Goal: Communication & Community: Connect with others

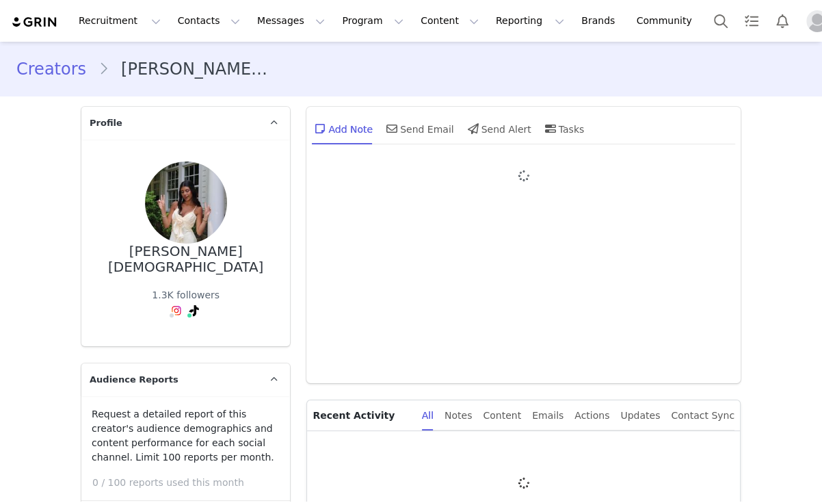
type input "+1 ([GEOGRAPHIC_DATA])"
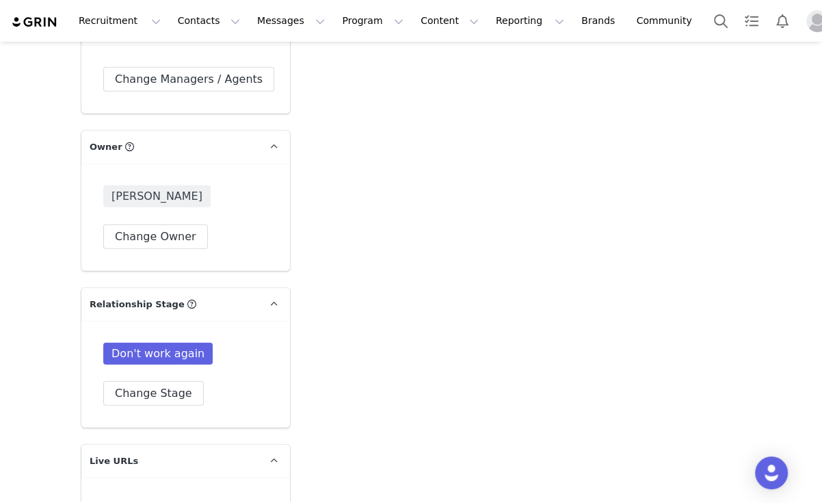
scroll to position [3011, 0]
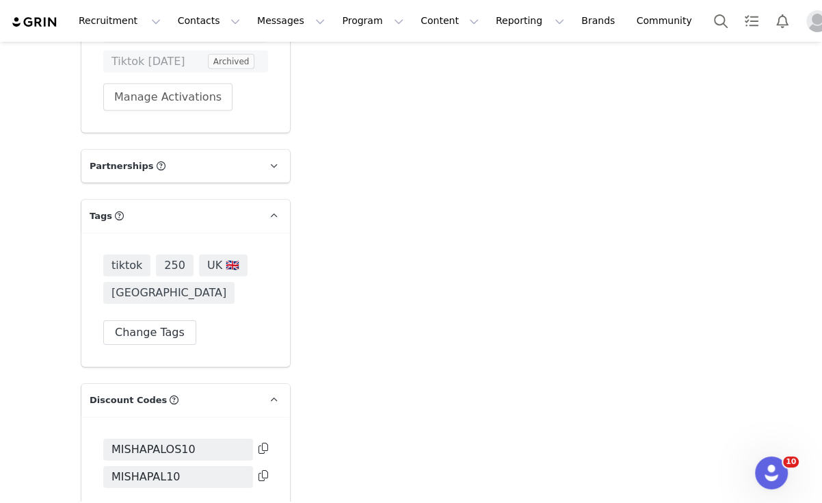
scroll to position [3011, 0]
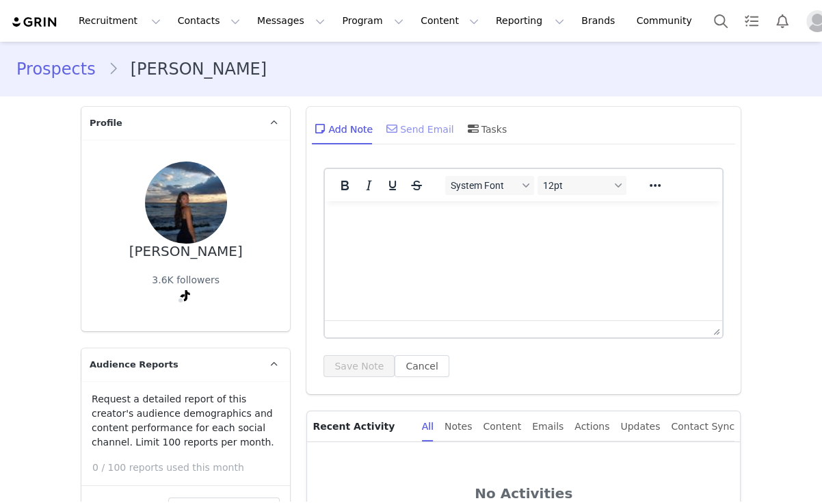
click at [415, 121] on div "Send Email" at bounding box center [419, 128] width 70 height 33
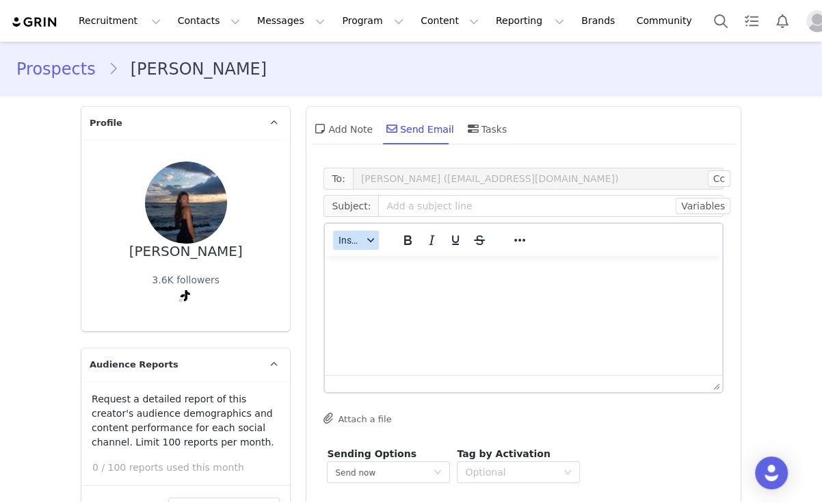
click at [350, 243] on span "Insert" at bounding box center [351, 240] width 24 height 11
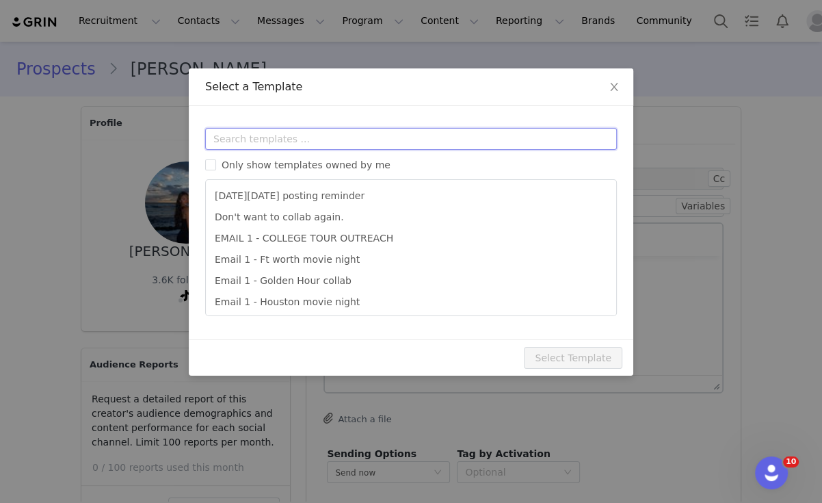
click at [378, 134] on input "text" at bounding box center [411, 139] width 412 height 22
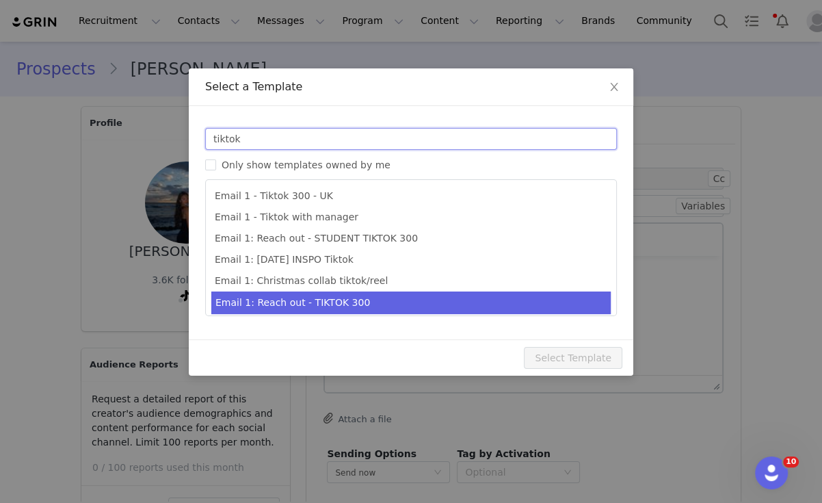
type input "tiktok"
click at [395, 293] on li "Email 1: Reach out - TIKTOK 300" at bounding box center [411, 302] width 400 height 23
type input "Collab with Edikted"
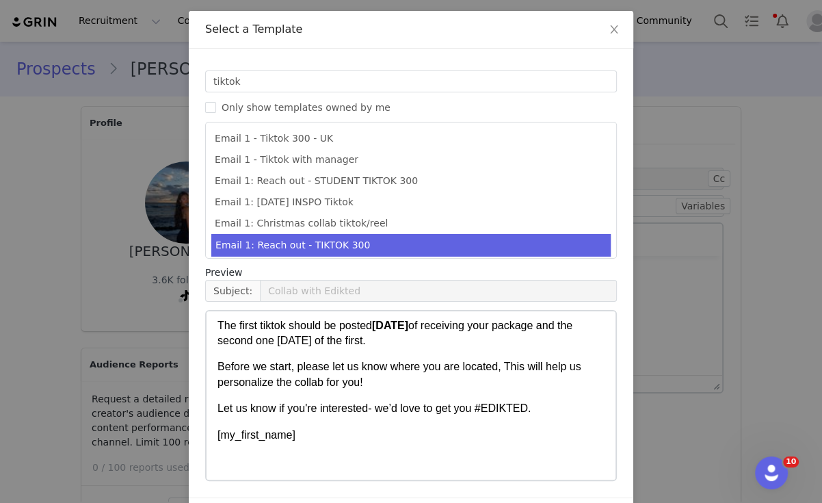
scroll to position [104, 0]
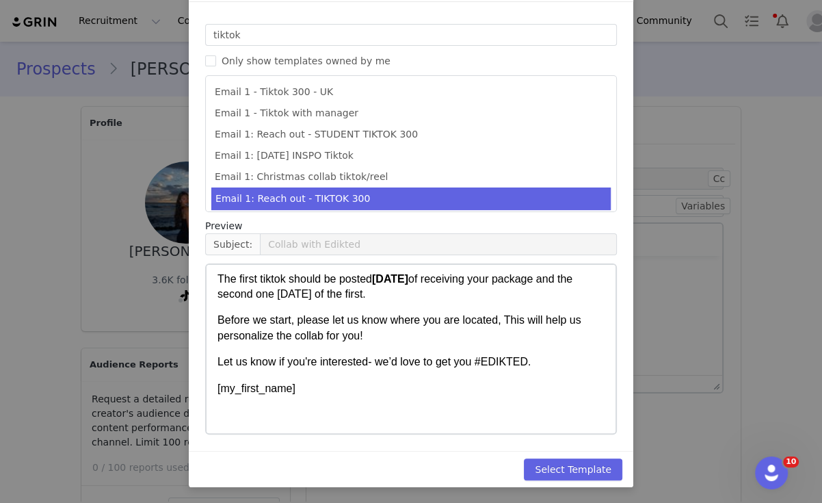
click at [591, 482] on div "Select Template" at bounding box center [411, 469] width 445 height 36
click at [593, 477] on button "Select Template" at bounding box center [573, 469] width 99 height 22
type input "Collab with Edikted"
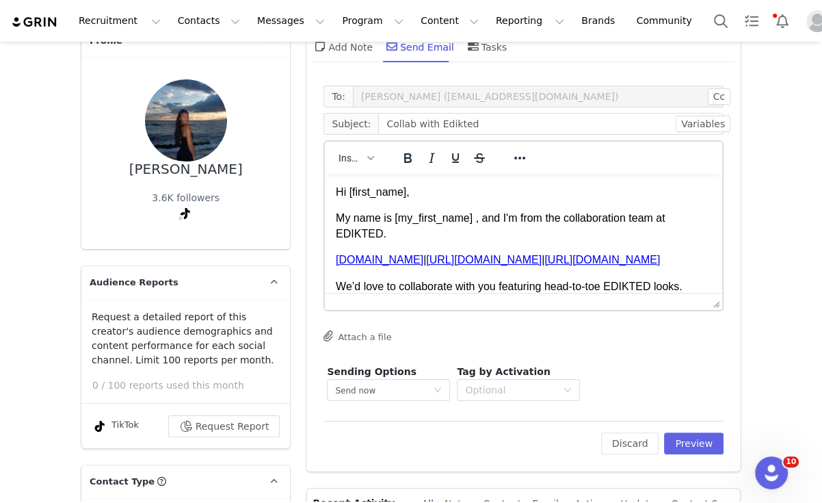
scroll to position [91, 0]
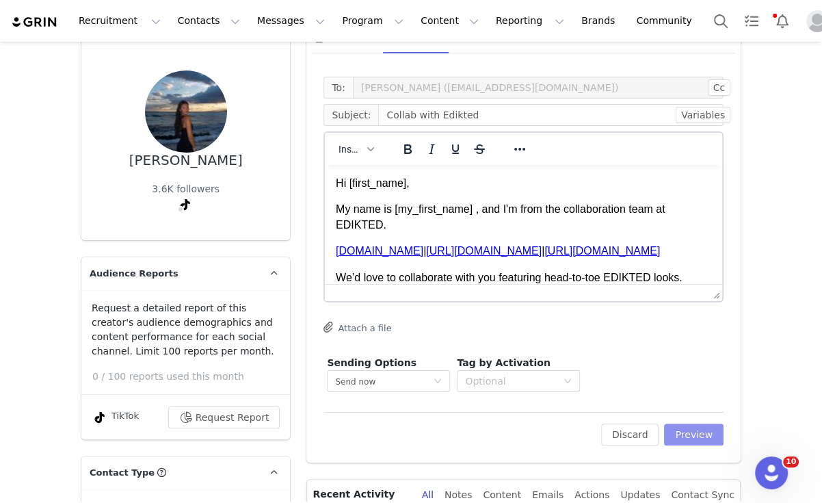
drag, startPoint x: 705, startPoint y: 438, endPoint x: 645, endPoint y: 402, distance: 70.3
click at [705, 437] on button "Preview" at bounding box center [694, 435] width 60 height 22
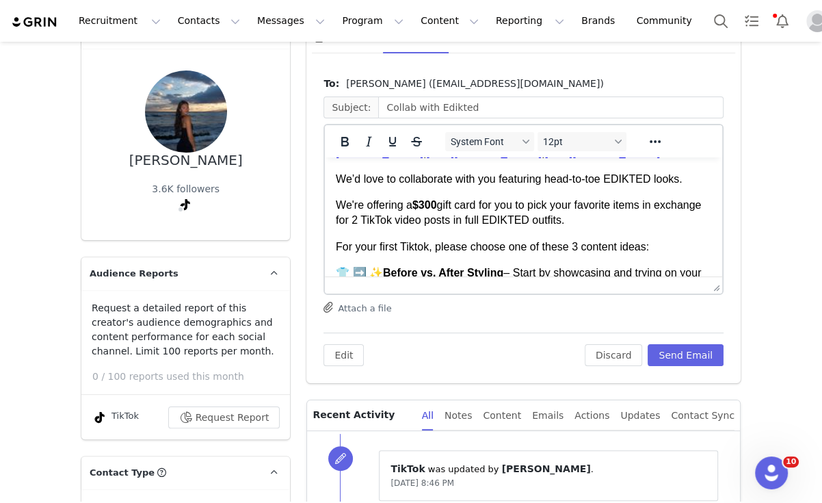
click at [431, 205] on strong "$300" at bounding box center [425, 205] width 25 height 12
drag, startPoint x: 440, startPoint y: 207, endPoint x: 417, endPoint y: 203, distance: 22.9
click at [417, 203] on strong "$200" at bounding box center [425, 205] width 25 height 12
drag, startPoint x: 337, startPoint y: 135, endPoint x: 181, endPoint y: 64, distance: 170.6
click at [337, 135] on icon "Bold" at bounding box center [345, 141] width 16 height 16
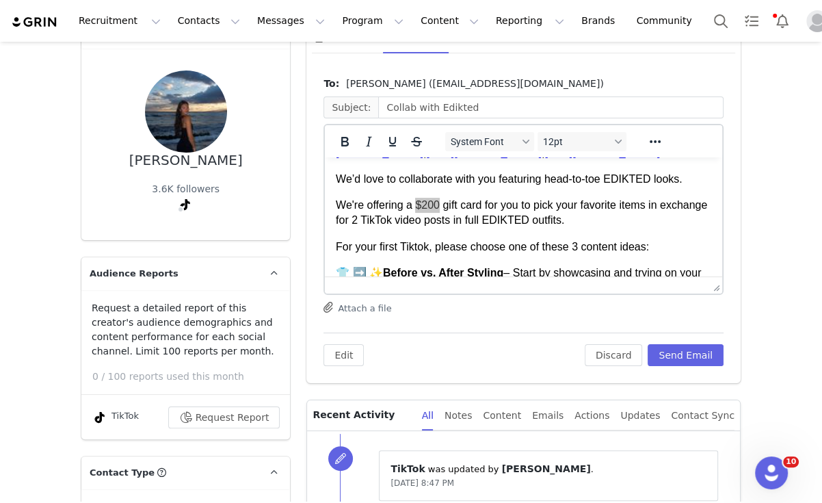
click at [679, 342] on div "Edit Discard Send Email" at bounding box center [524, 350] width 400 height 34
click at [684, 347] on button "Send Email" at bounding box center [686, 355] width 76 height 22
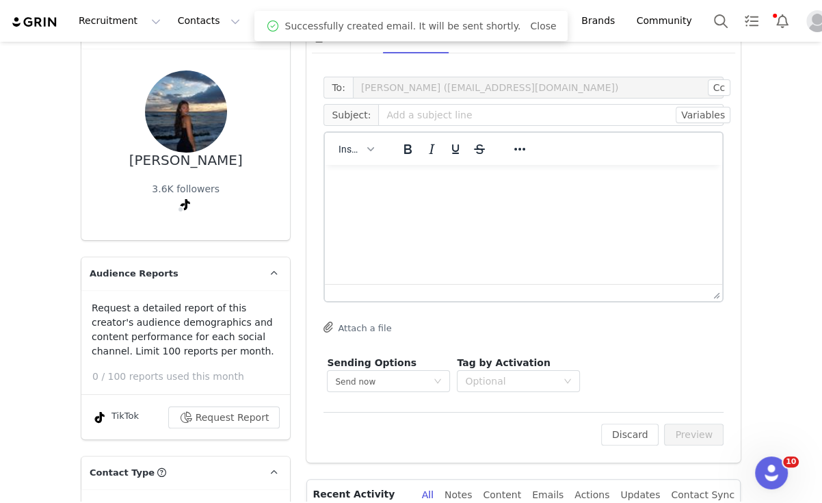
scroll to position [0, 0]
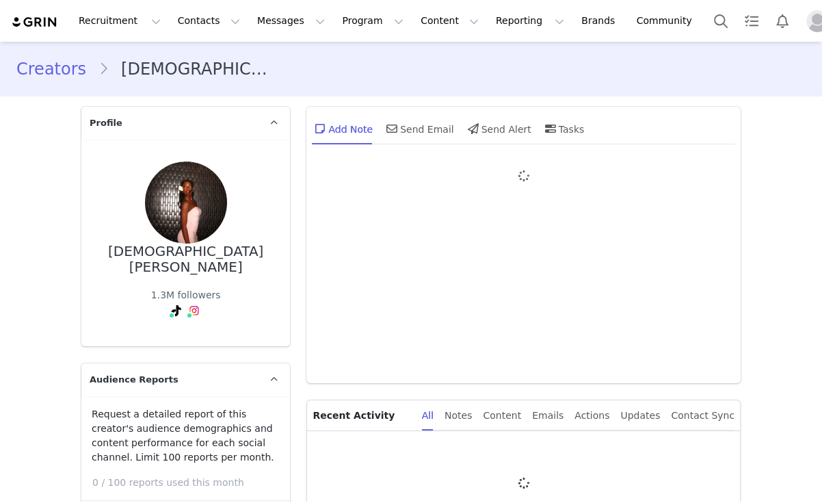
type input "+1 ([GEOGRAPHIC_DATA])"
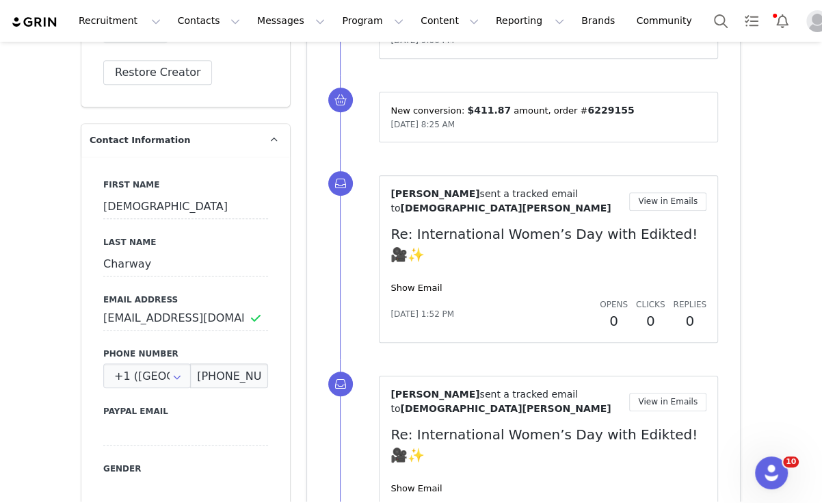
scroll to position [622, 0]
click at [164, 305] on input "shidaa.10d@gmail.com" at bounding box center [185, 317] width 165 height 25
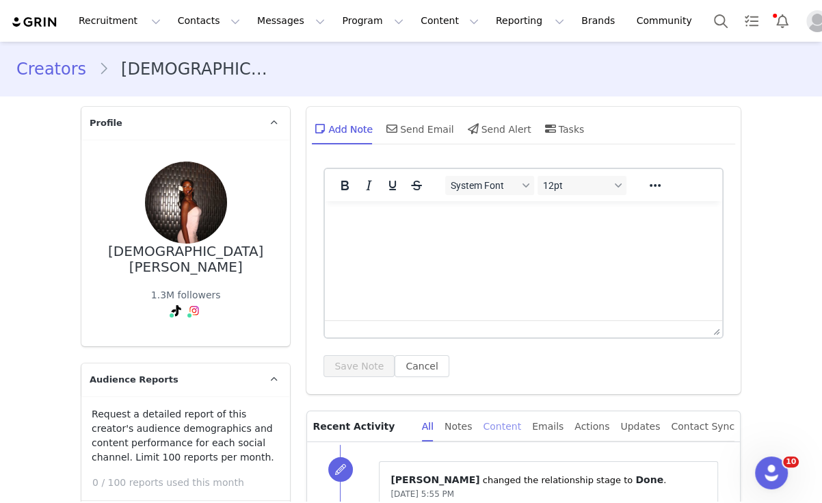
click at [513, 426] on div "Content" at bounding box center [502, 426] width 38 height 31
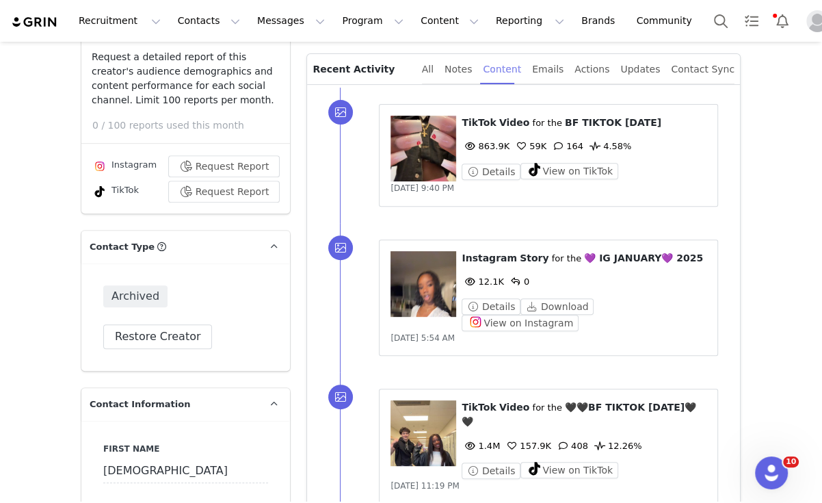
scroll to position [359, 0]
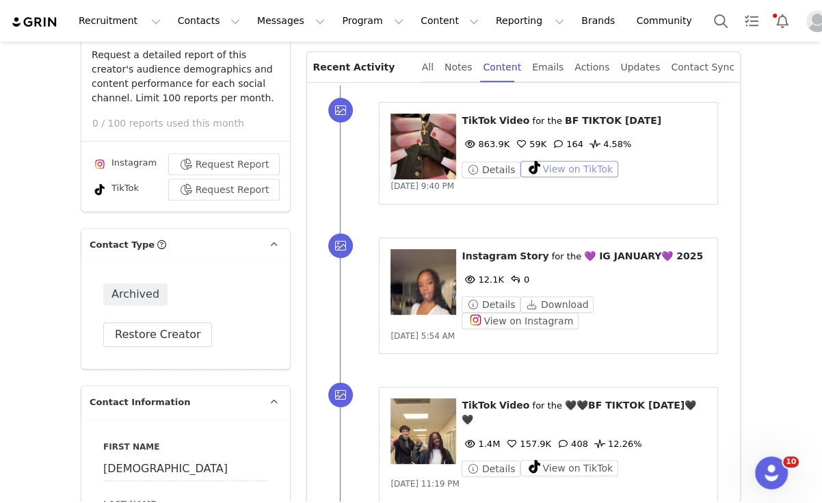
click at [550, 165] on button "View on TikTok" at bounding box center [570, 169] width 98 height 16
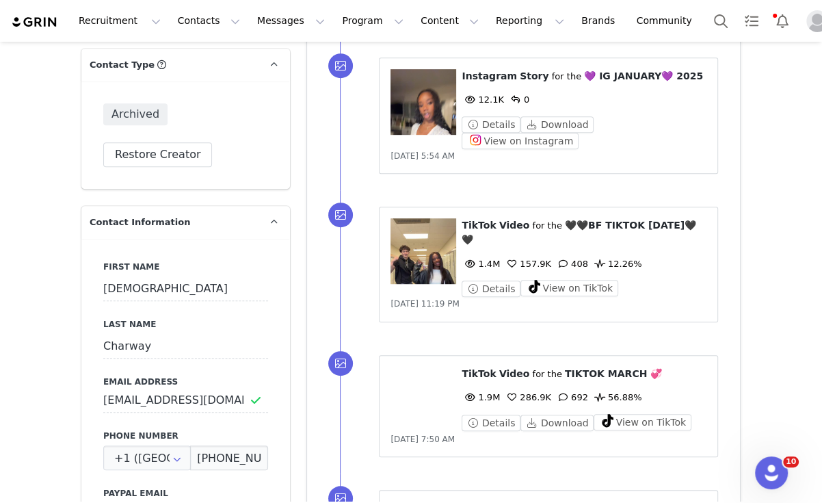
scroll to position [540, 0]
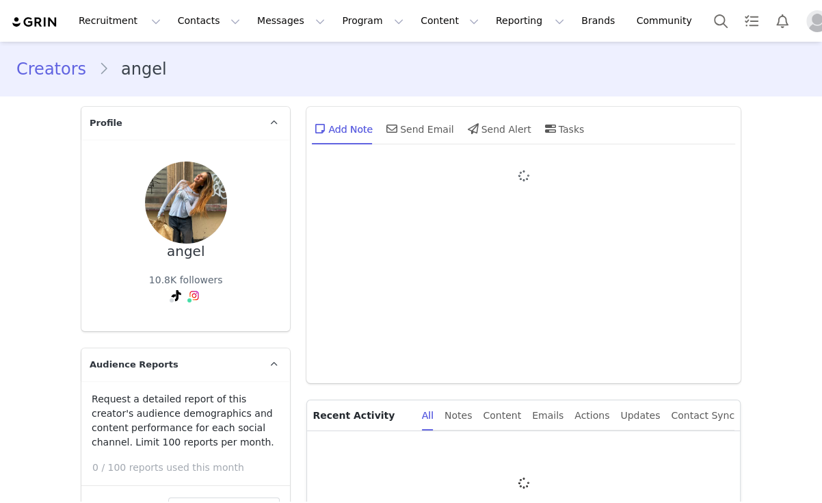
type input "+1 ([GEOGRAPHIC_DATA])"
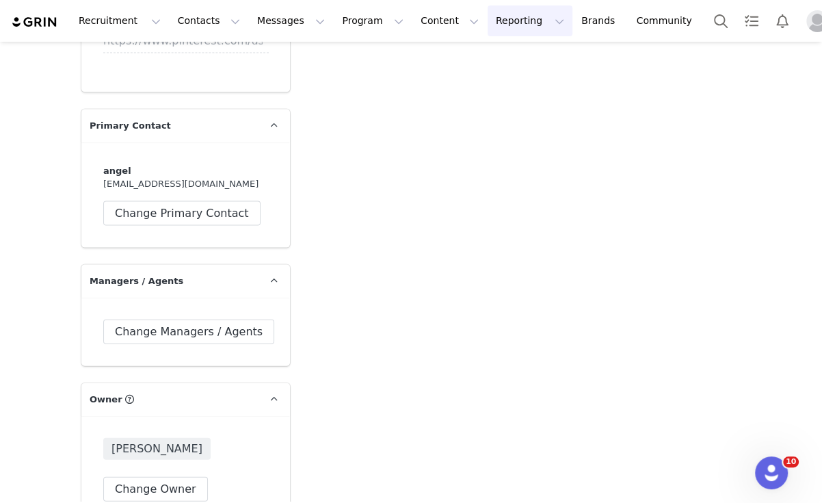
scroll to position [2056, 0]
